Goal: Check status: Check status

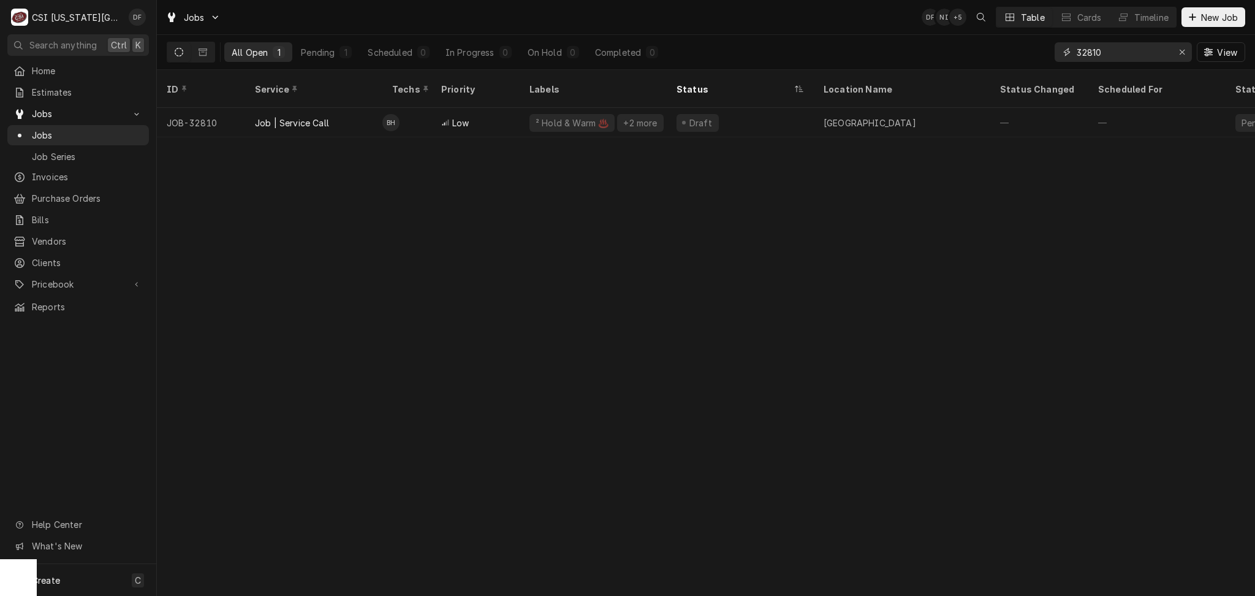
drag, startPoint x: 1105, startPoint y: 55, endPoint x: 1054, endPoint y: 55, distance: 50.9
click at [1055, 55] on div "32810" at bounding box center [1123, 52] width 137 height 20
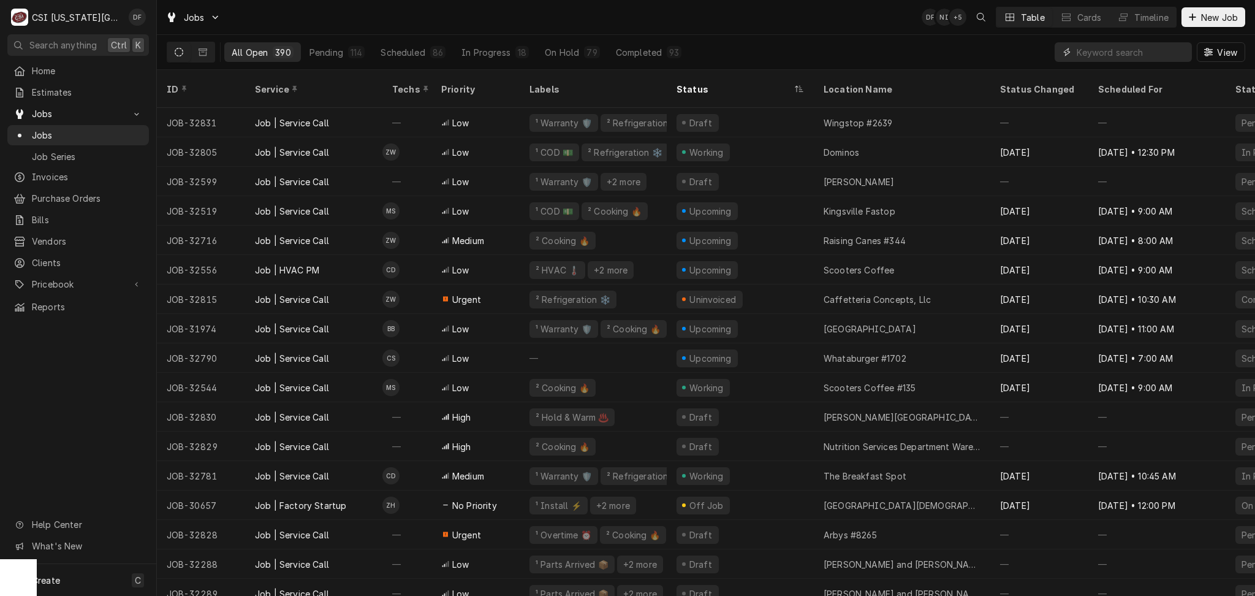
click at [1135, 52] on input "Dynamic Content Wrapper" at bounding box center [1131, 52] width 109 height 20
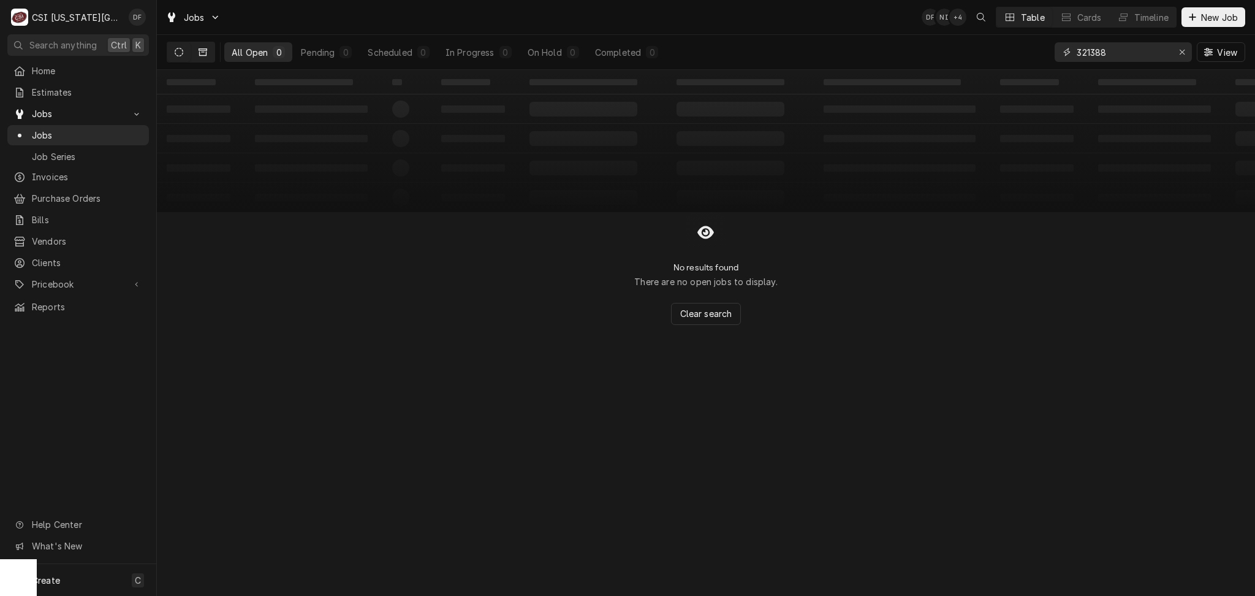
type input "321388"
click at [202, 54] on icon "Dynamic Content Wrapper" at bounding box center [203, 52] width 9 height 9
click at [81, 176] on span "Invoices" at bounding box center [87, 176] width 111 height 13
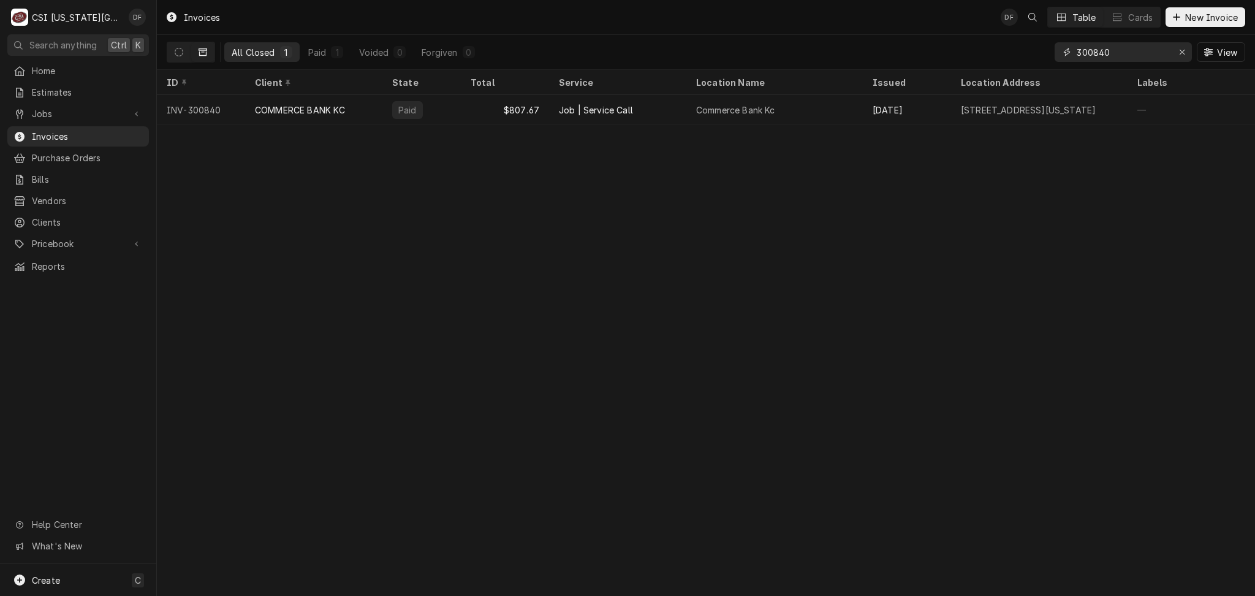
drag, startPoint x: 1124, startPoint y: 53, endPoint x: 1067, endPoint y: 51, distance: 57.0
click at [1067, 51] on div "300840" at bounding box center [1123, 52] width 137 height 20
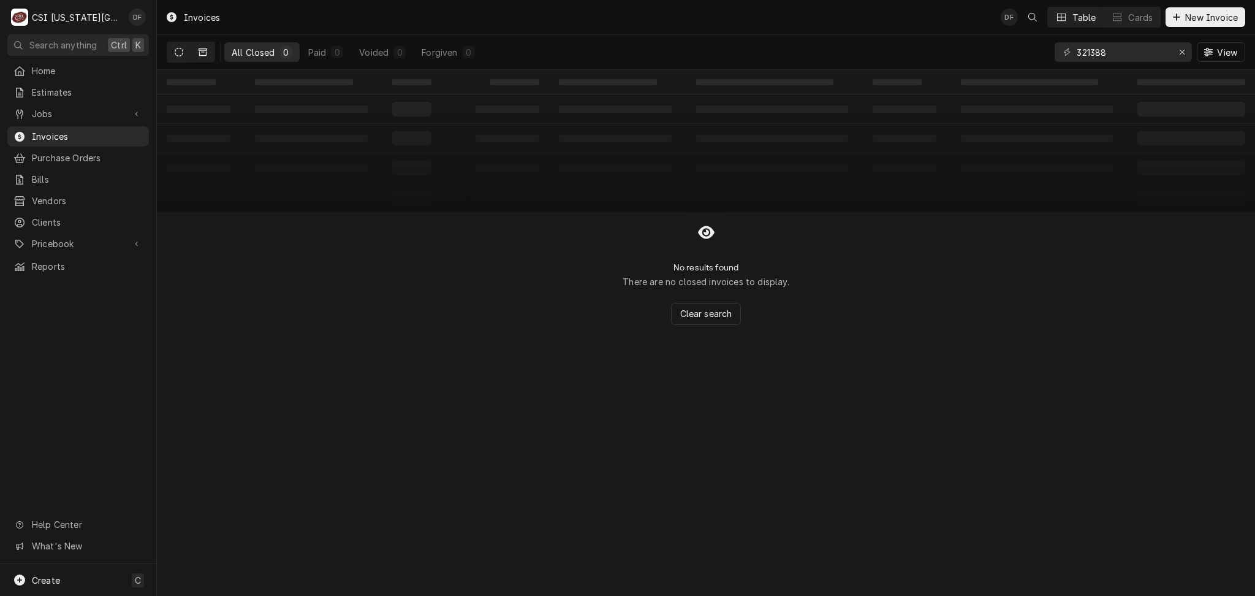
click at [167, 53] on button "Dynamic Content Wrapper" at bounding box center [178, 52] width 23 height 20
click at [175, 55] on icon "Dynamic Content Wrapper" at bounding box center [179, 52] width 9 height 9
drag, startPoint x: 1130, startPoint y: 55, endPoint x: 1063, endPoint y: 63, distance: 67.9
click at [1063, 63] on div "321388 View" at bounding box center [1150, 52] width 191 height 34
type input "e"
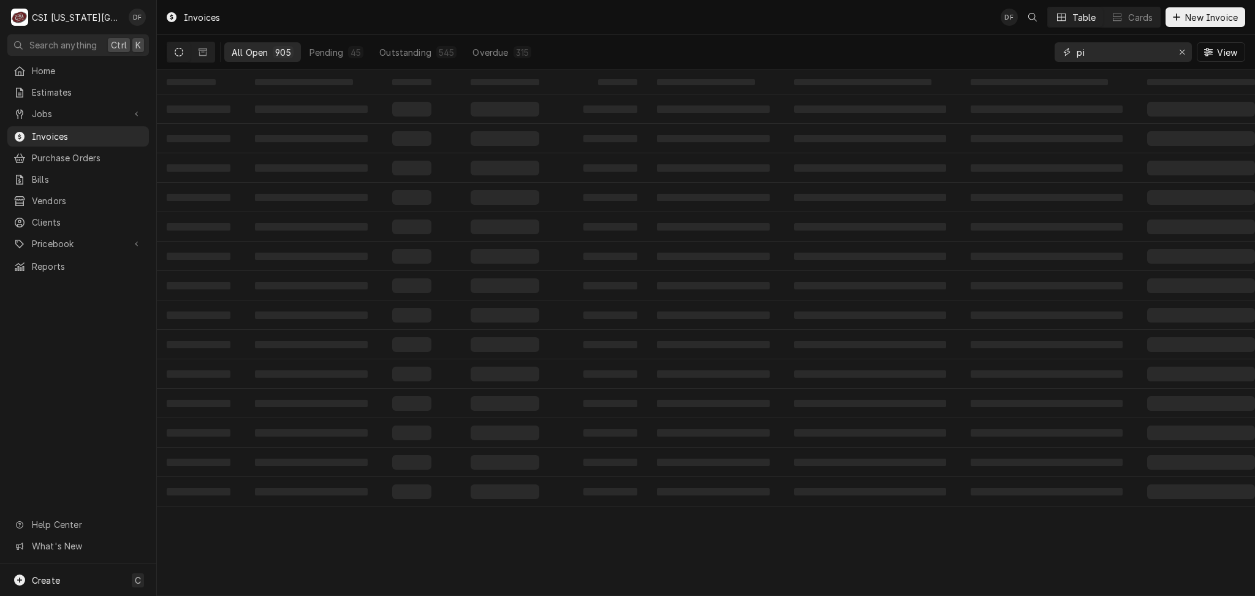
type input "pic"
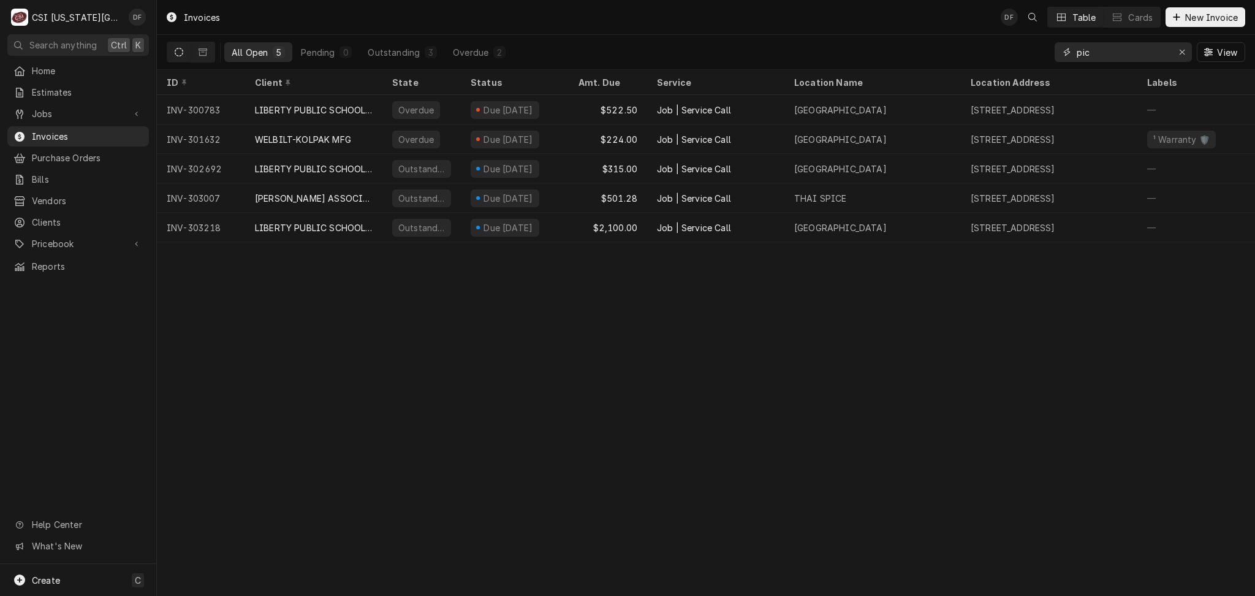
drag, startPoint x: 1094, startPoint y: 53, endPoint x: 1067, endPoint y: 56, distance: 27.2
click at [1067, 56] on div "pic" at bounding box center [1123, 52] width 137 height 20
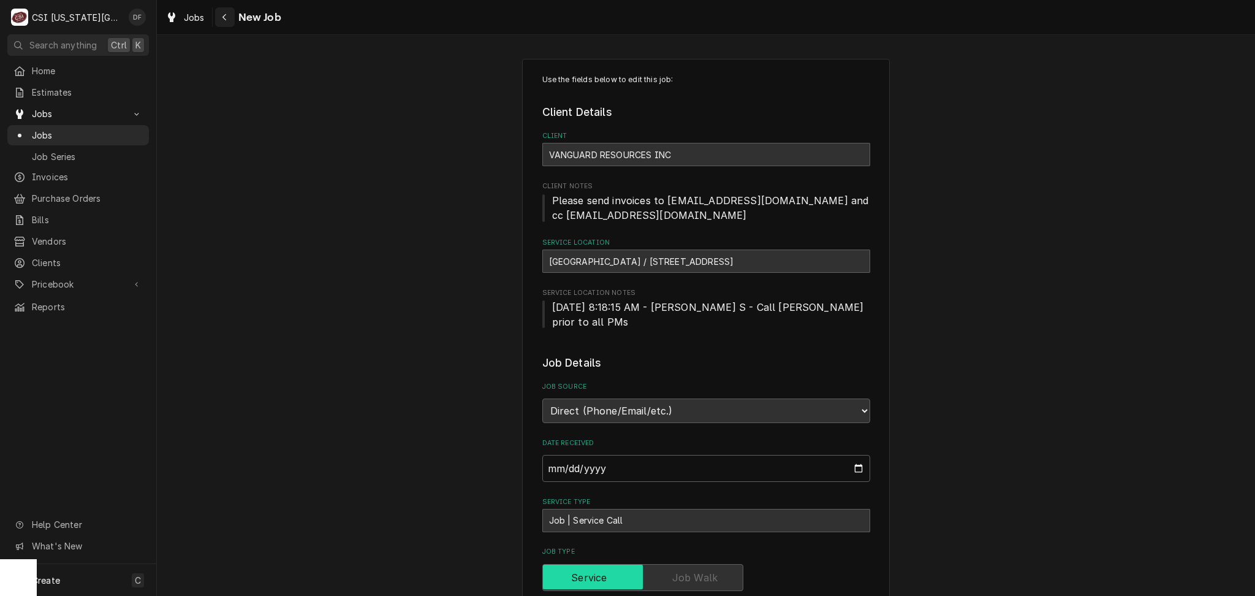
click at [223, 21] on div "Navigate back" at bounding box center [225, 17] width 12 height 12
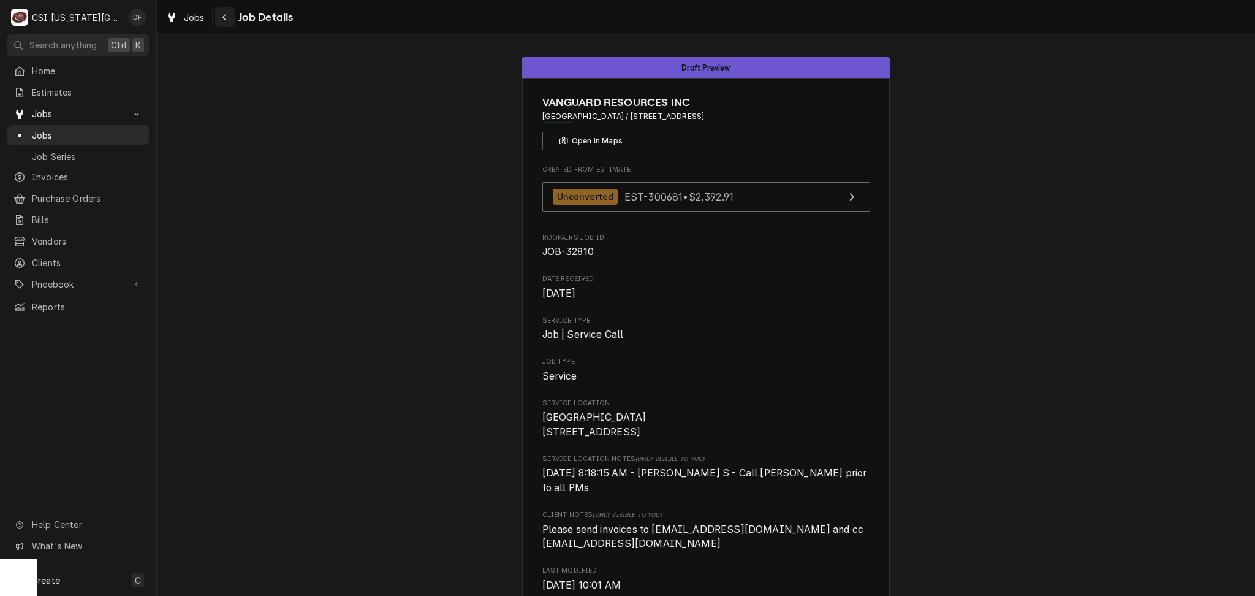
click at [224, 20] on icon "Navigate back" at bounding box center [225, 17] width 6 height 9
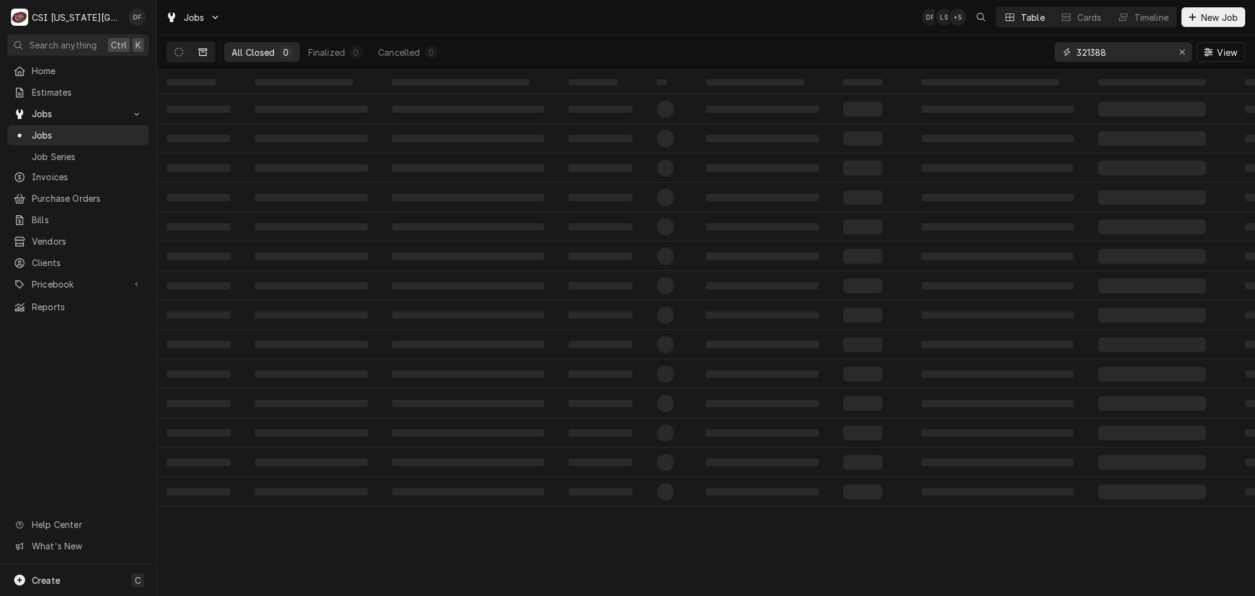
drag, startPoint x: 1119, startPoint y: 53, endPoint x: 1070, endPoint y: 54, distance: 49.1
click at [1070, 54] on div "321388" at bounding box center [1123, 52] width 137 height 20
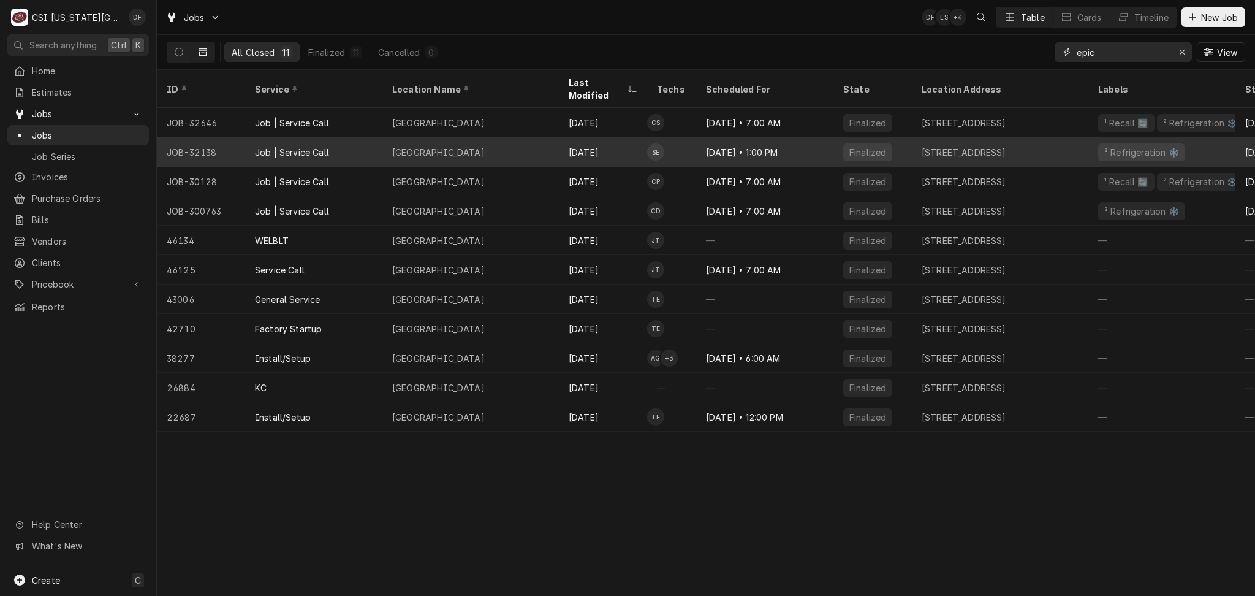
type input "epic"
click at [545, 143] on div "Epic Elementary School" at bounding box center [470, 151] width 177 height 29
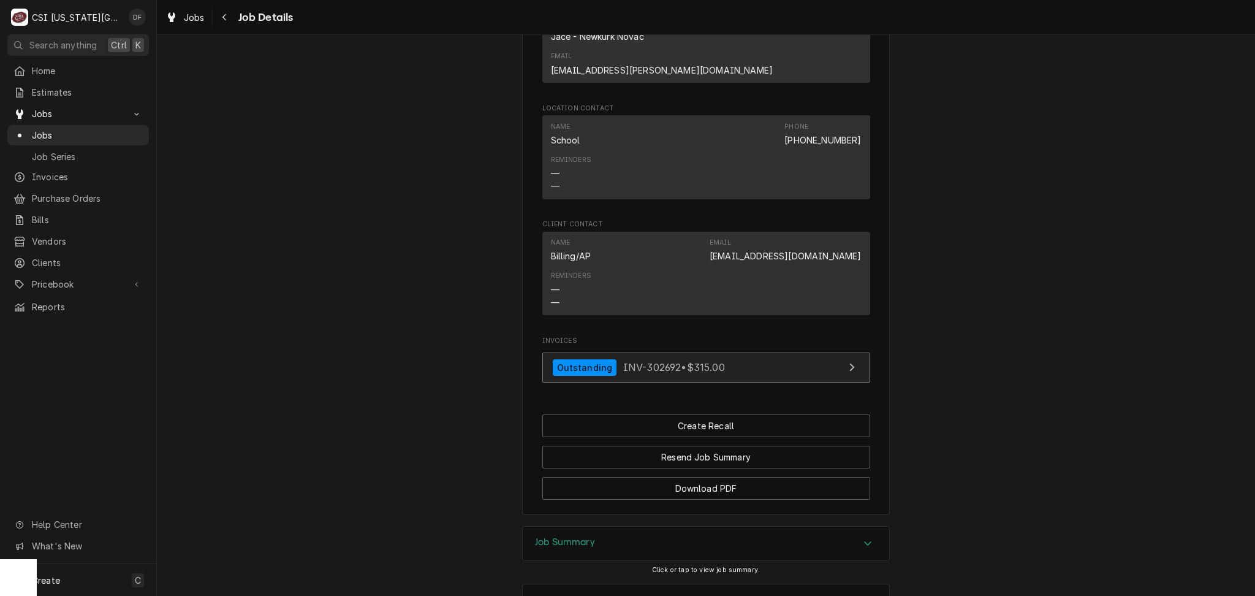
scroll to position [945, 0]
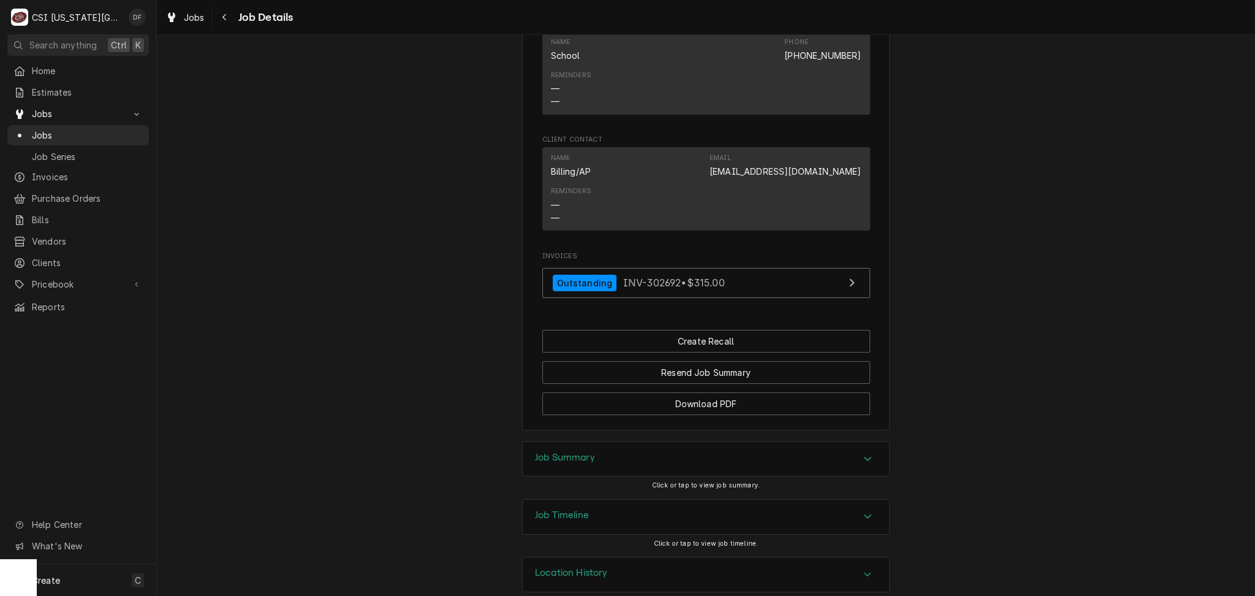
click at [606, 446] on div "Job Summary" at bounding box center [706, 459] width 367 height 34
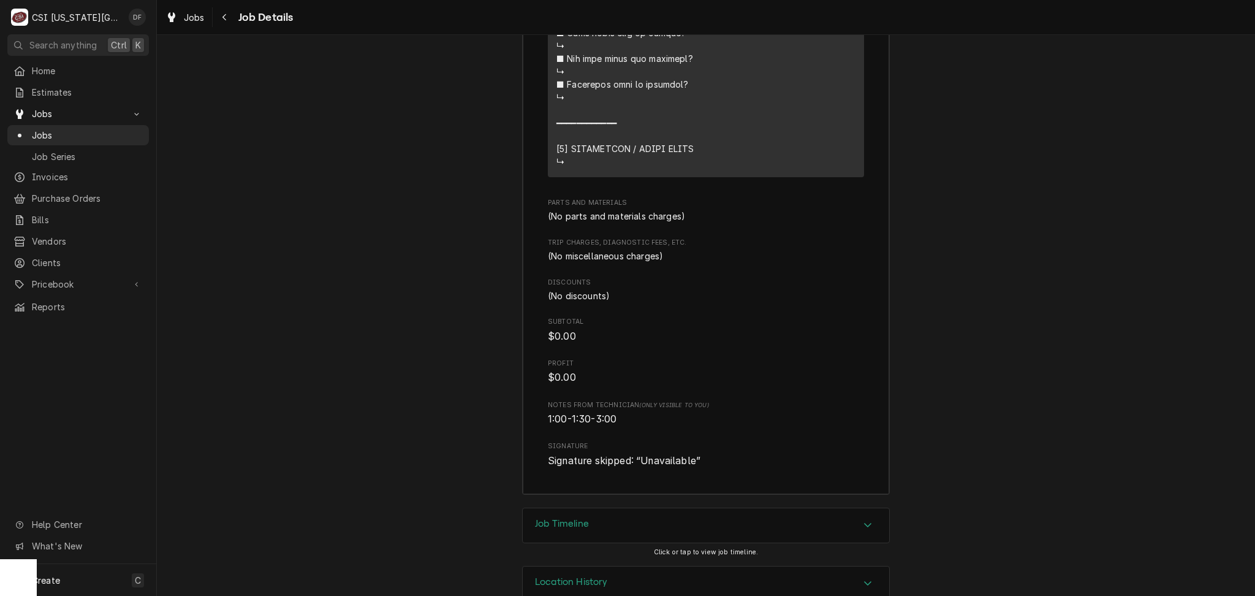
scroll to position [2534, 0]
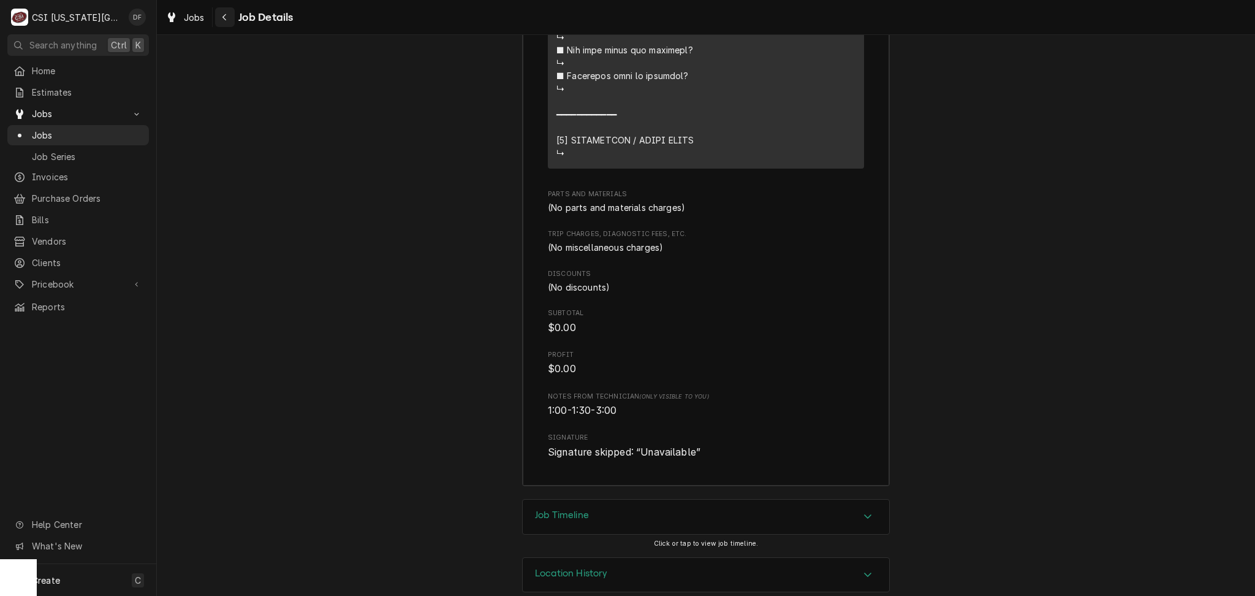
click at [221, 16] on div "Navigate back" at bounding box center [225, 17] width 12 height 12
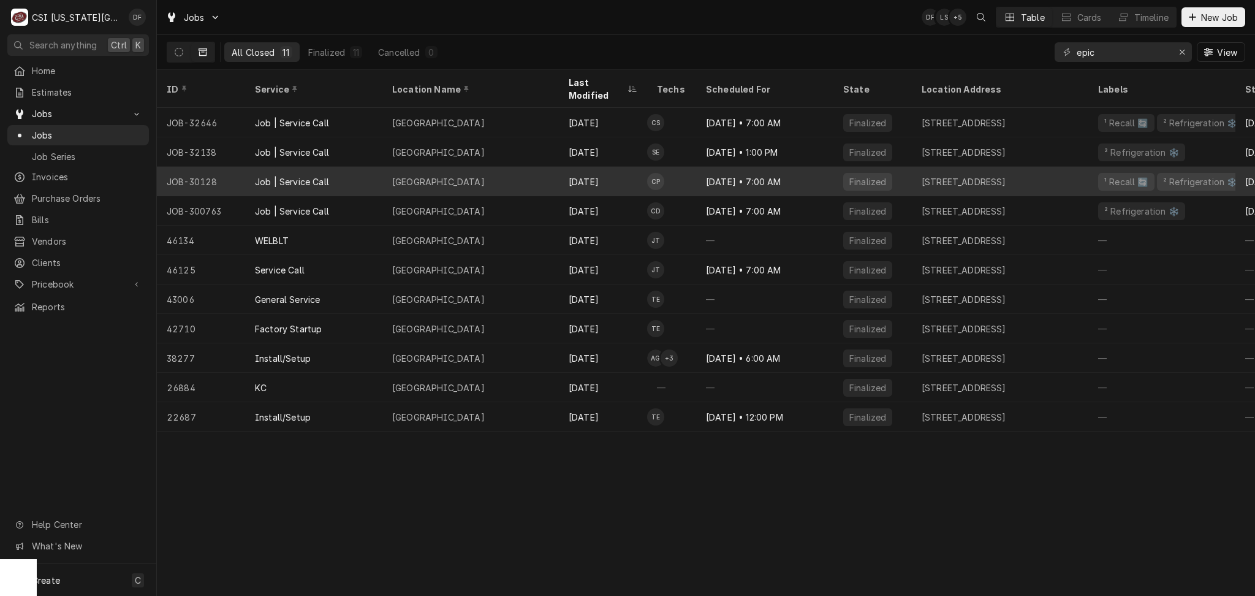
click at [376, 173] on div "Job | Service Call" at bounding box center [313, 181] width 137 height 29
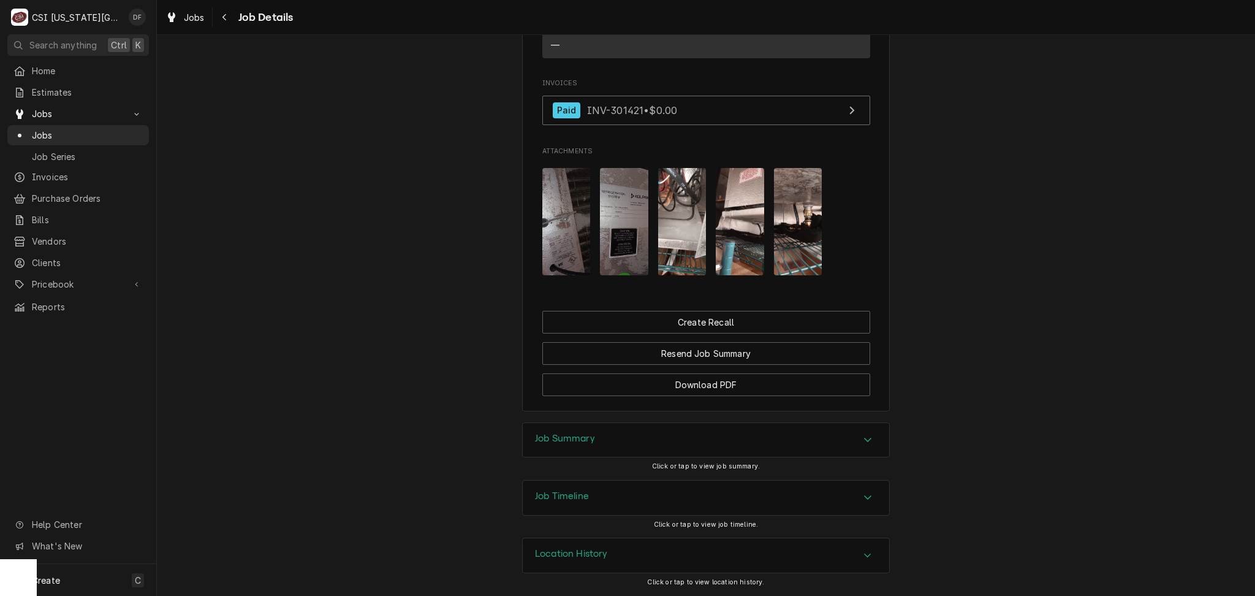
scroll to position [1097, 0]
click at [630, 449] on div "Job Summary" at bounding box center [706, 440] width 367 height 34
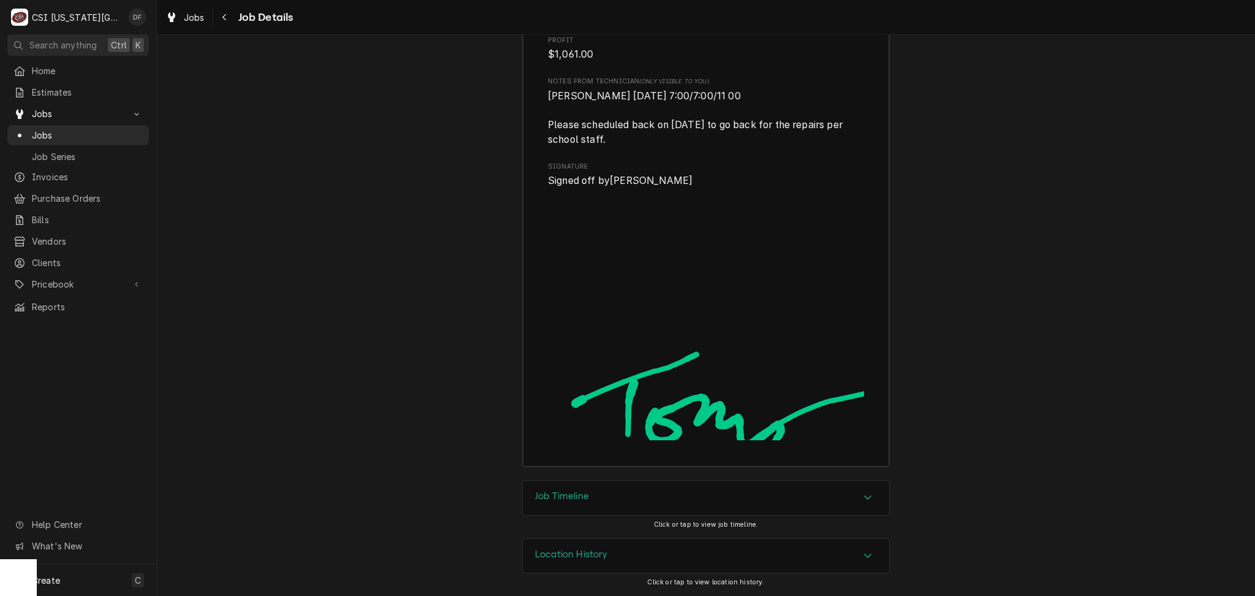
scroll to position [3601, 0]
click at [558, 504] on div "Job Timeline" at bounding box center [562, 497] width 54 height 15
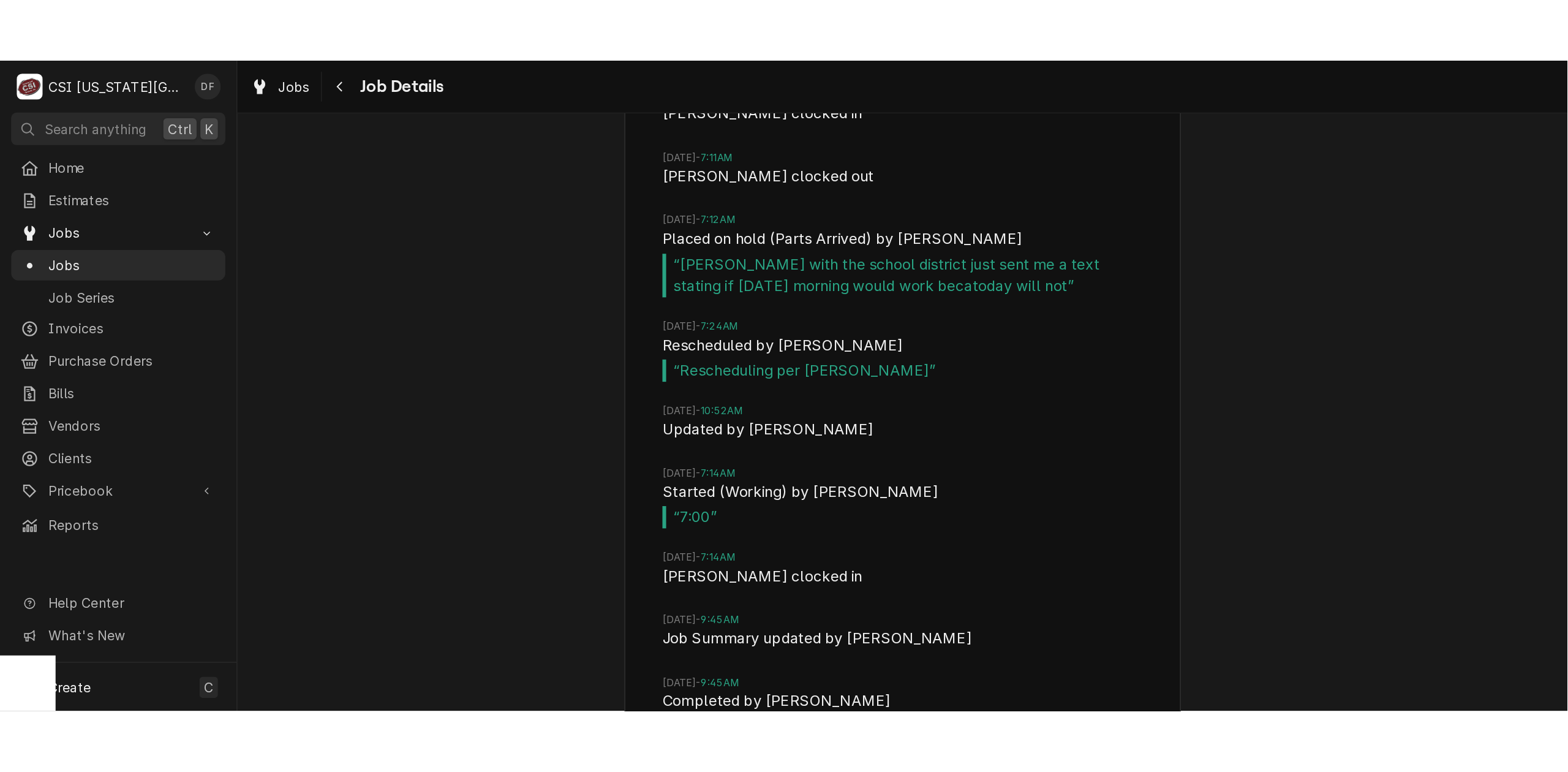
scroll to position [4539, 0]
